Goal: Navigation & Orientation: Go to known website

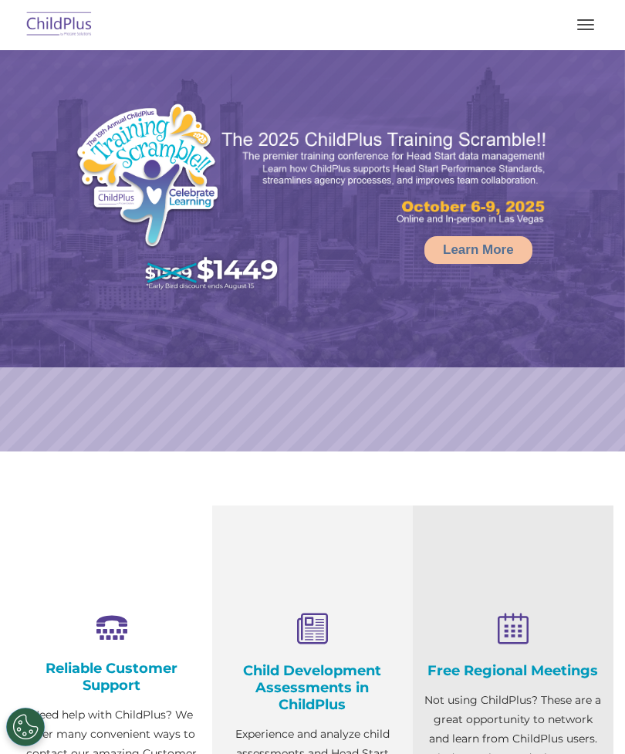
select select "MEDIUM"
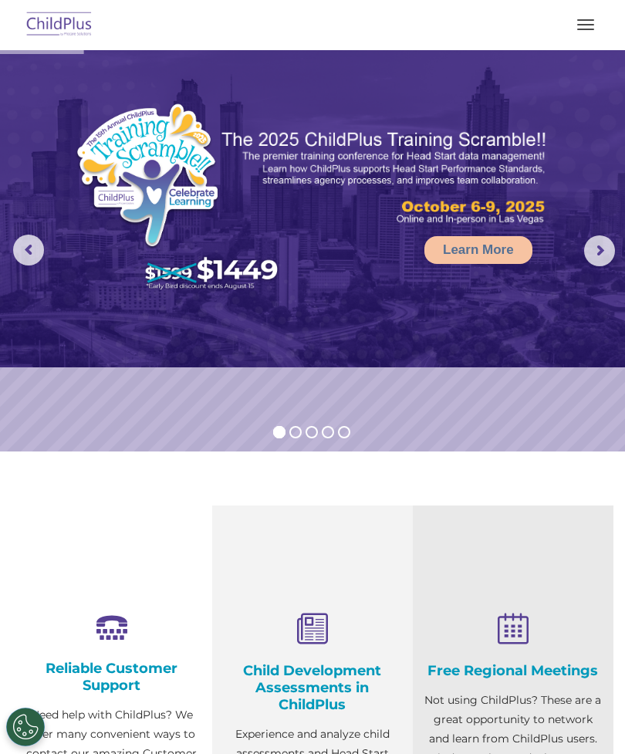
click at [73, 28] on img at bounding box center [59, 25] width 73 height 36
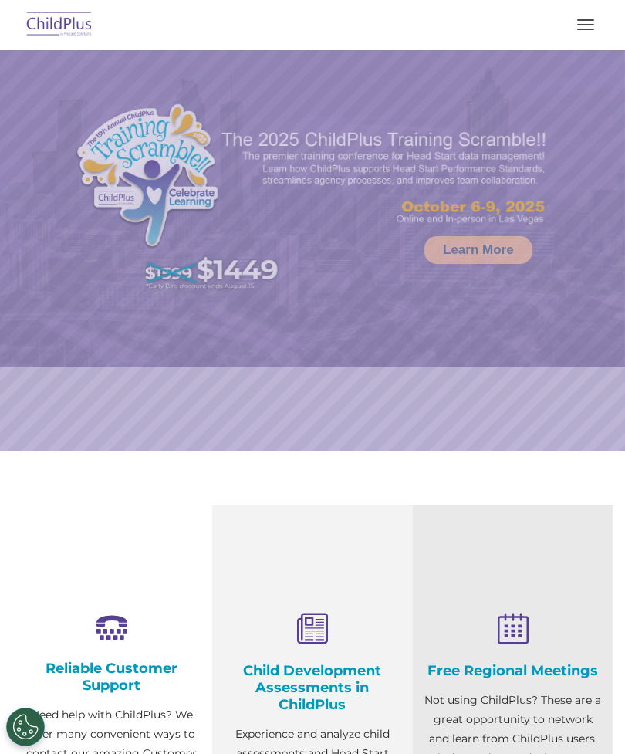
select select "MEDIUM"
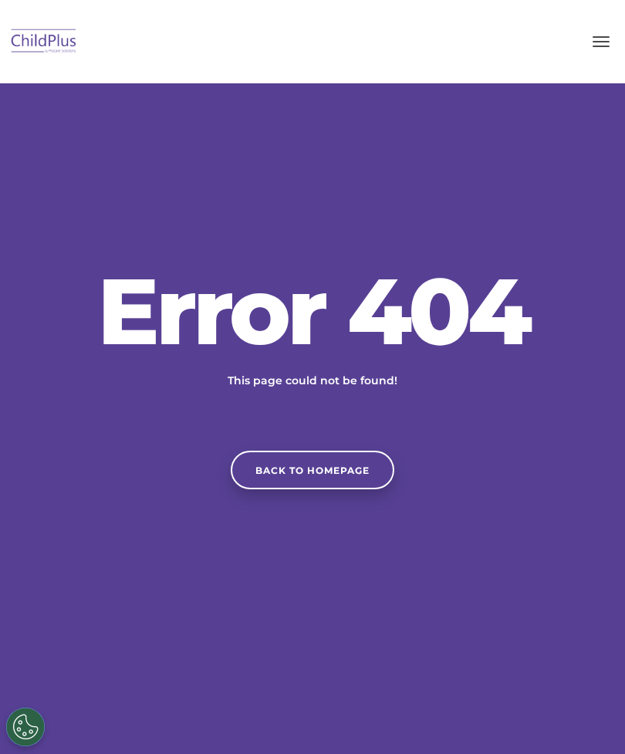
click at [590, 45] on button "button" at bounding box center [601, 41] width 32 height 25
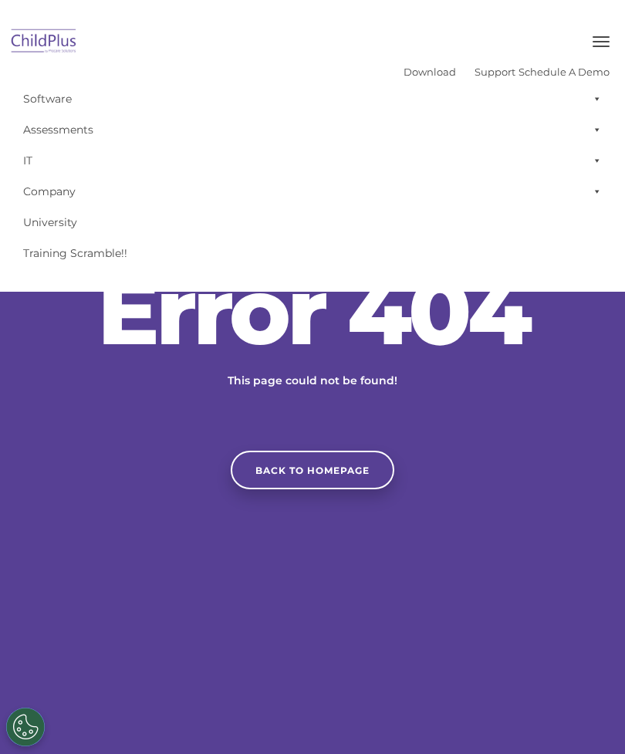
click at [39, 41] on img at bounding box center [44, 42] width 73 height 36
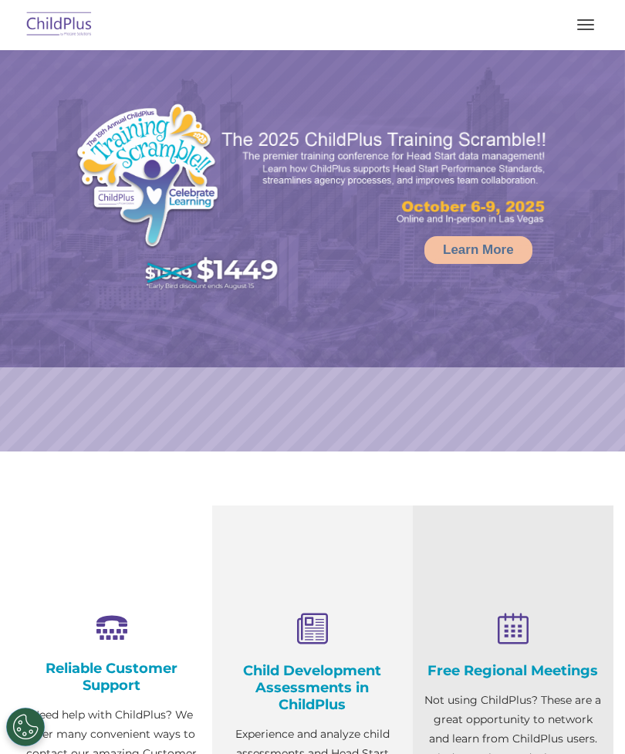
select select "MEDIUM"
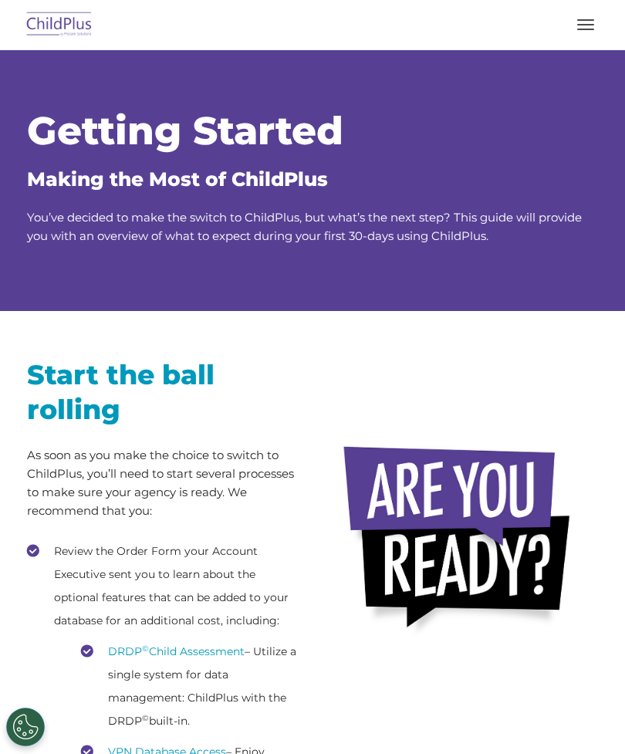
click at [66, 35] on img at bounding box center [59, 25] width 73 height 36
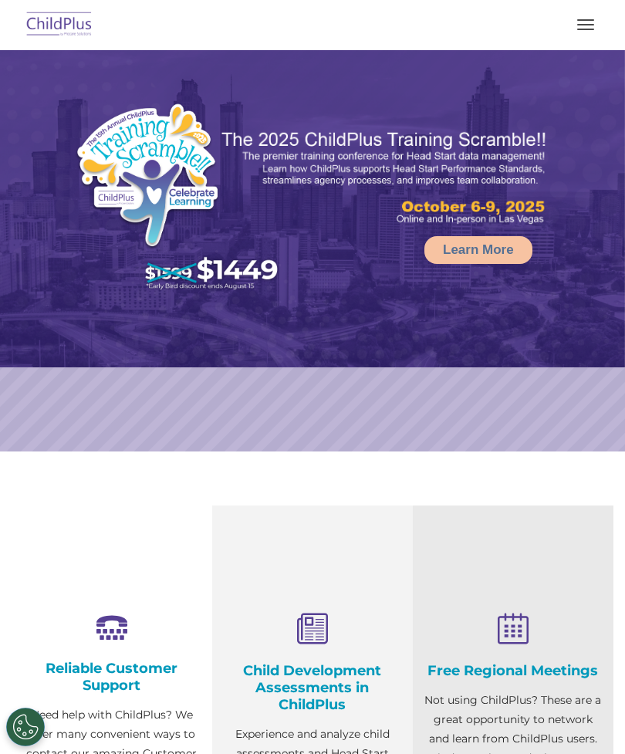
select select "MEDIUM"
